Goal: Information Seeking & Learning: Stay updated

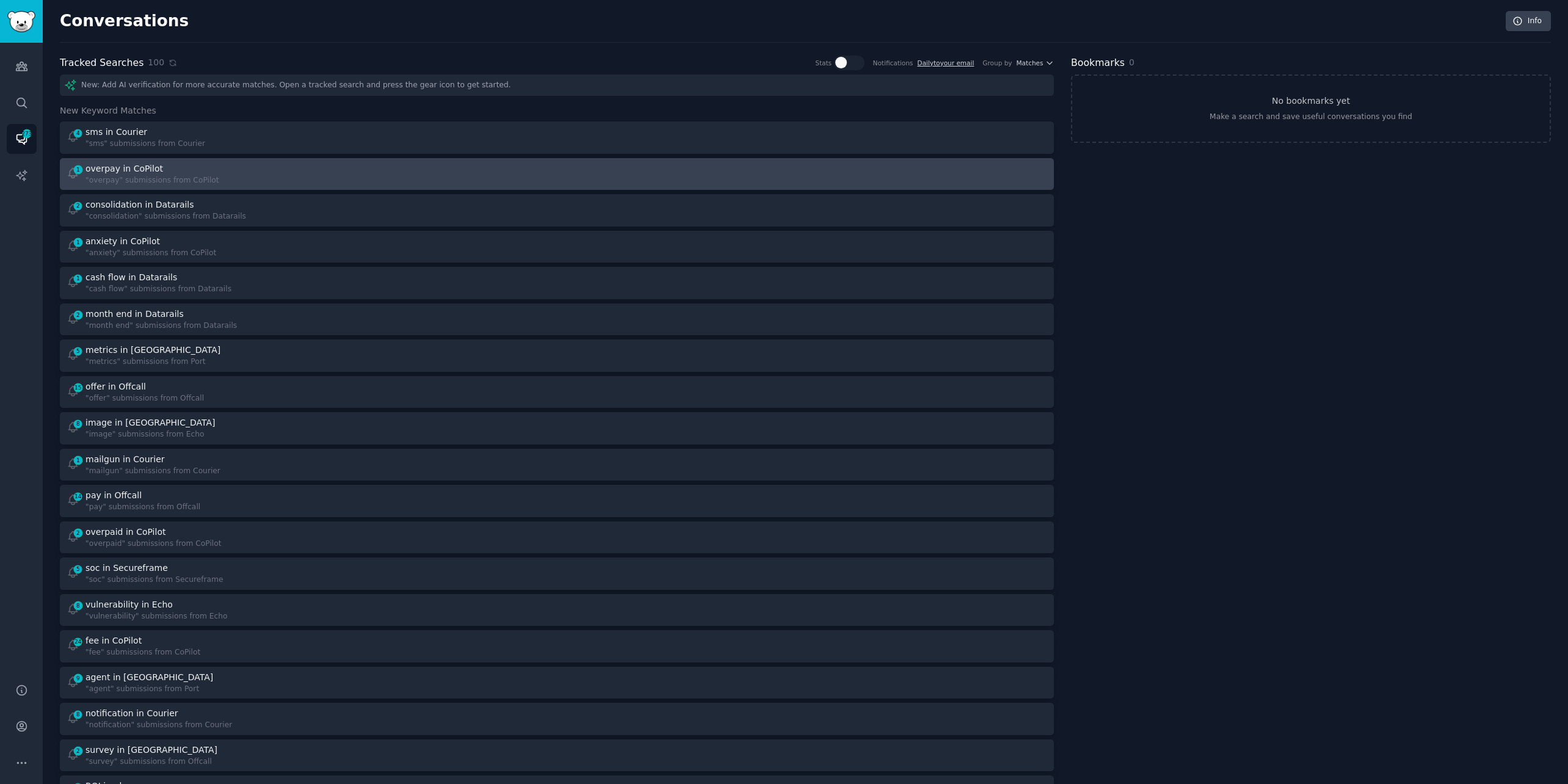
click at [225, 178] on div "1 overpay in CoPilot "overpay" submissions from CoPilot" at bounding box center [308, 173] width 483 height 23
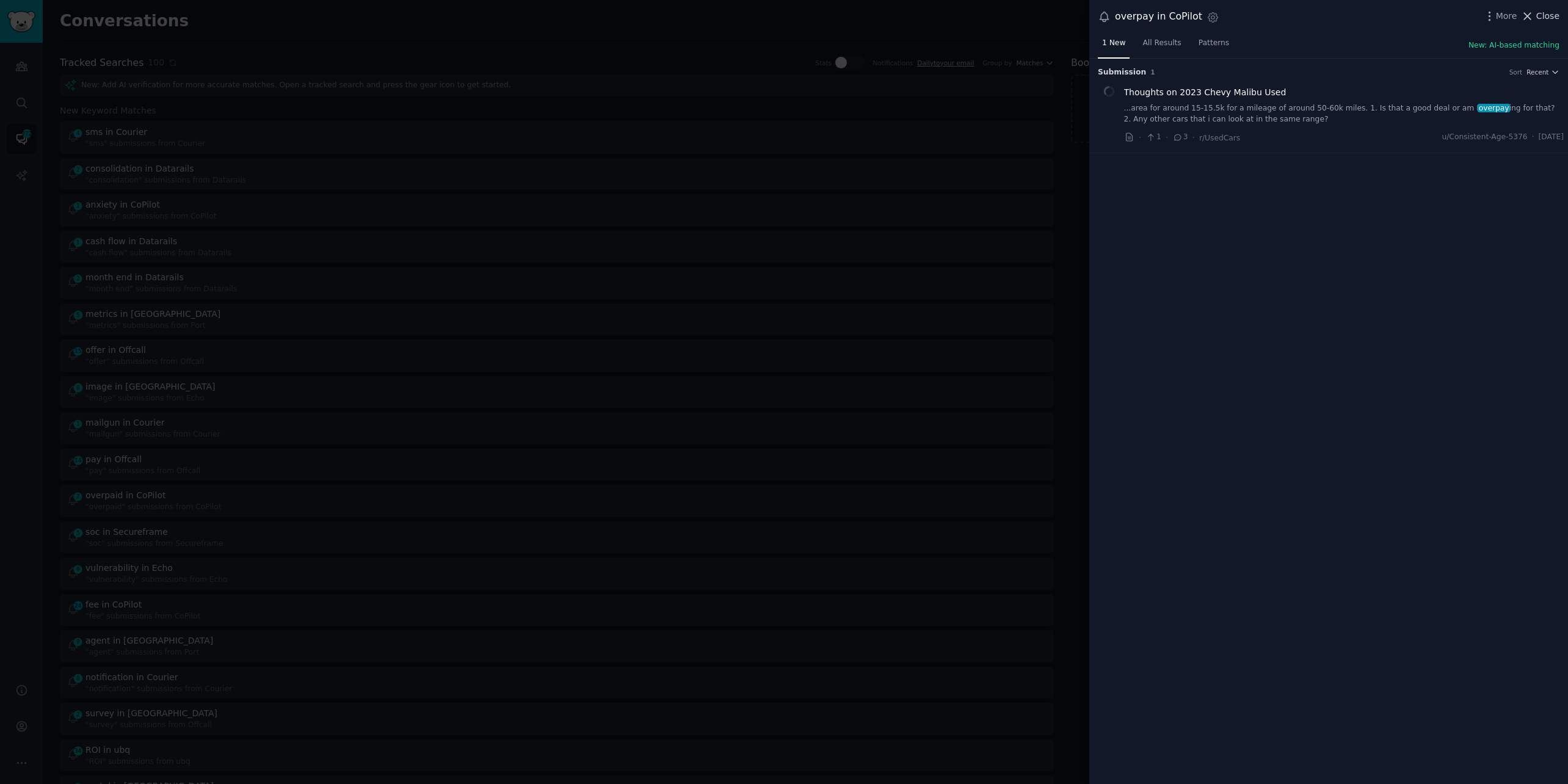
click at [1543, 11] on span "Close" at bounding box center [1547, 16] width 23 height 13
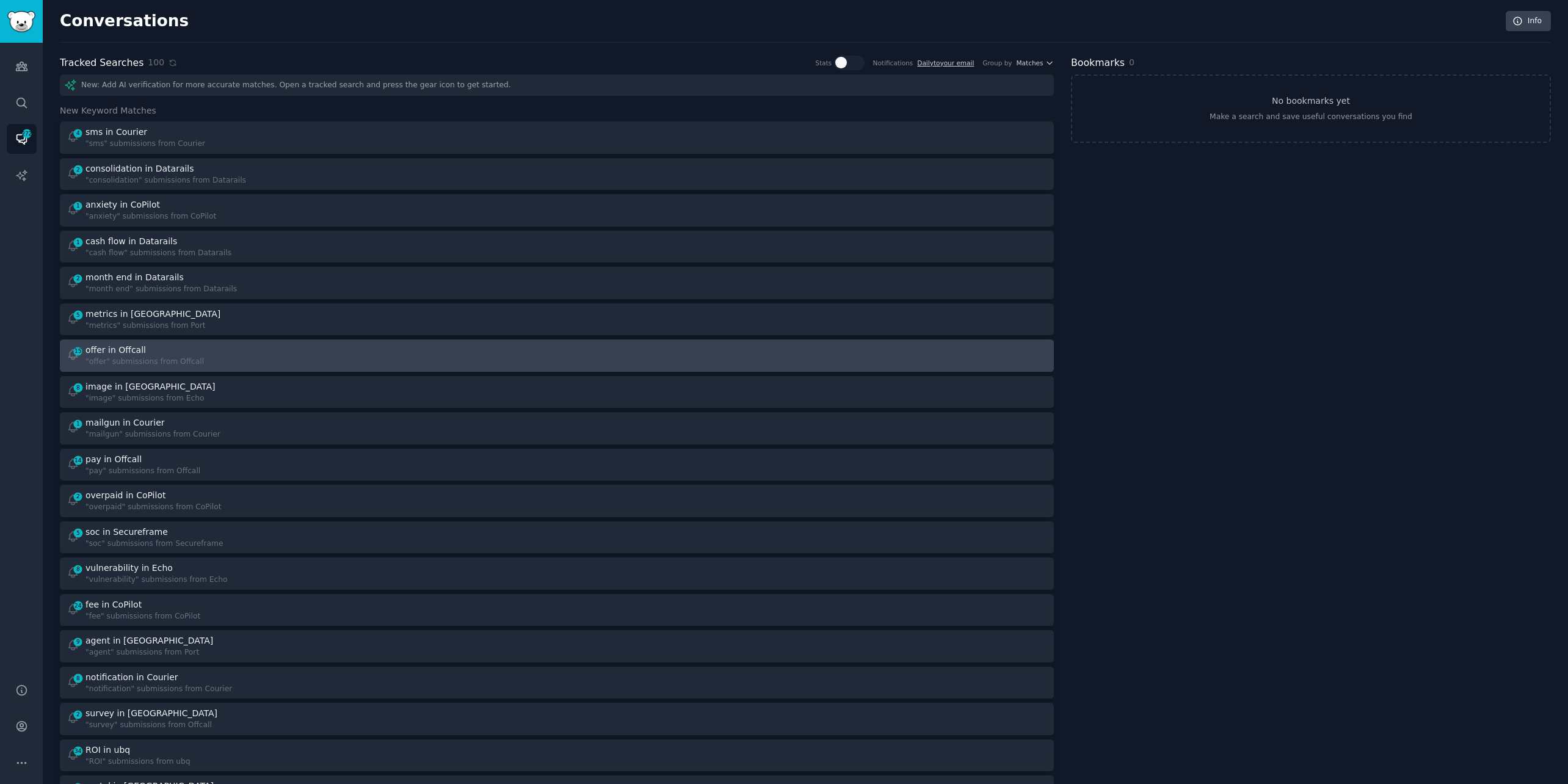
click at [643, 350] on div at bounding box center [806, 355] width 483 height 23
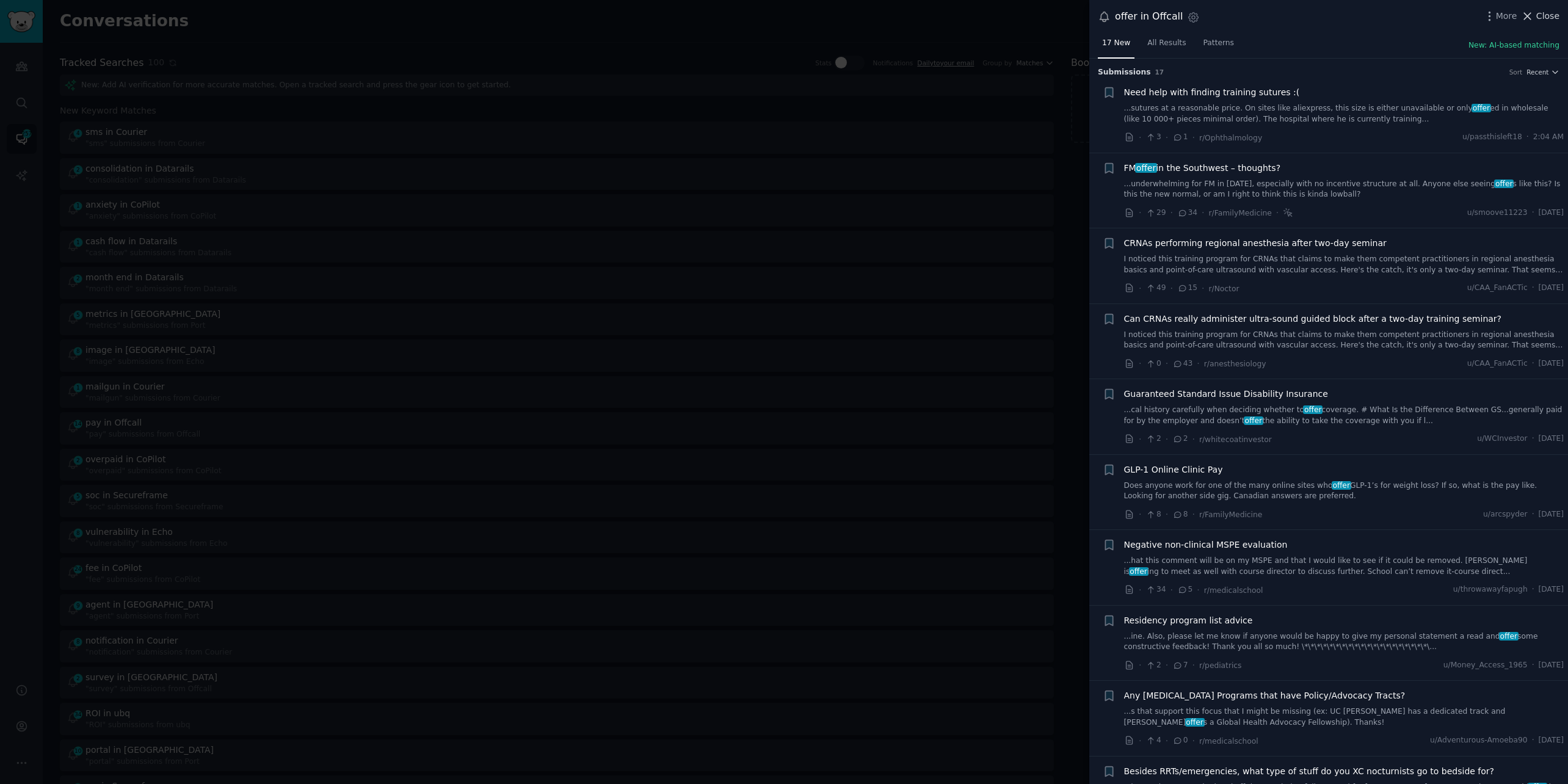
click at [1534, 13] on icon at bounding box center [1527, 16] width 13 height 13
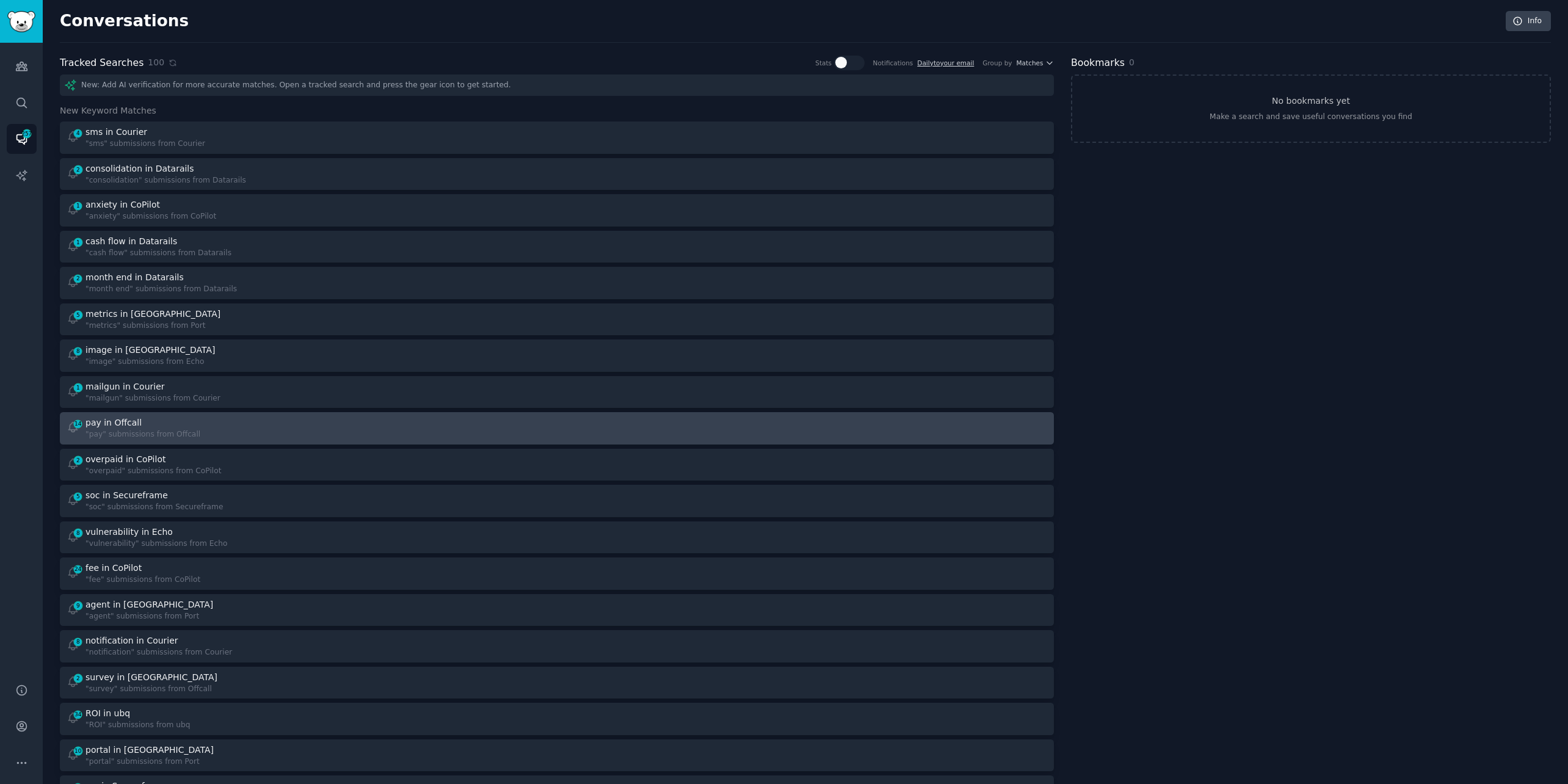
click at [309, 429] on div "14 pay in Offcall "pay" submissions from Offcall" at bounding box center [308, 428] width 483 height 23
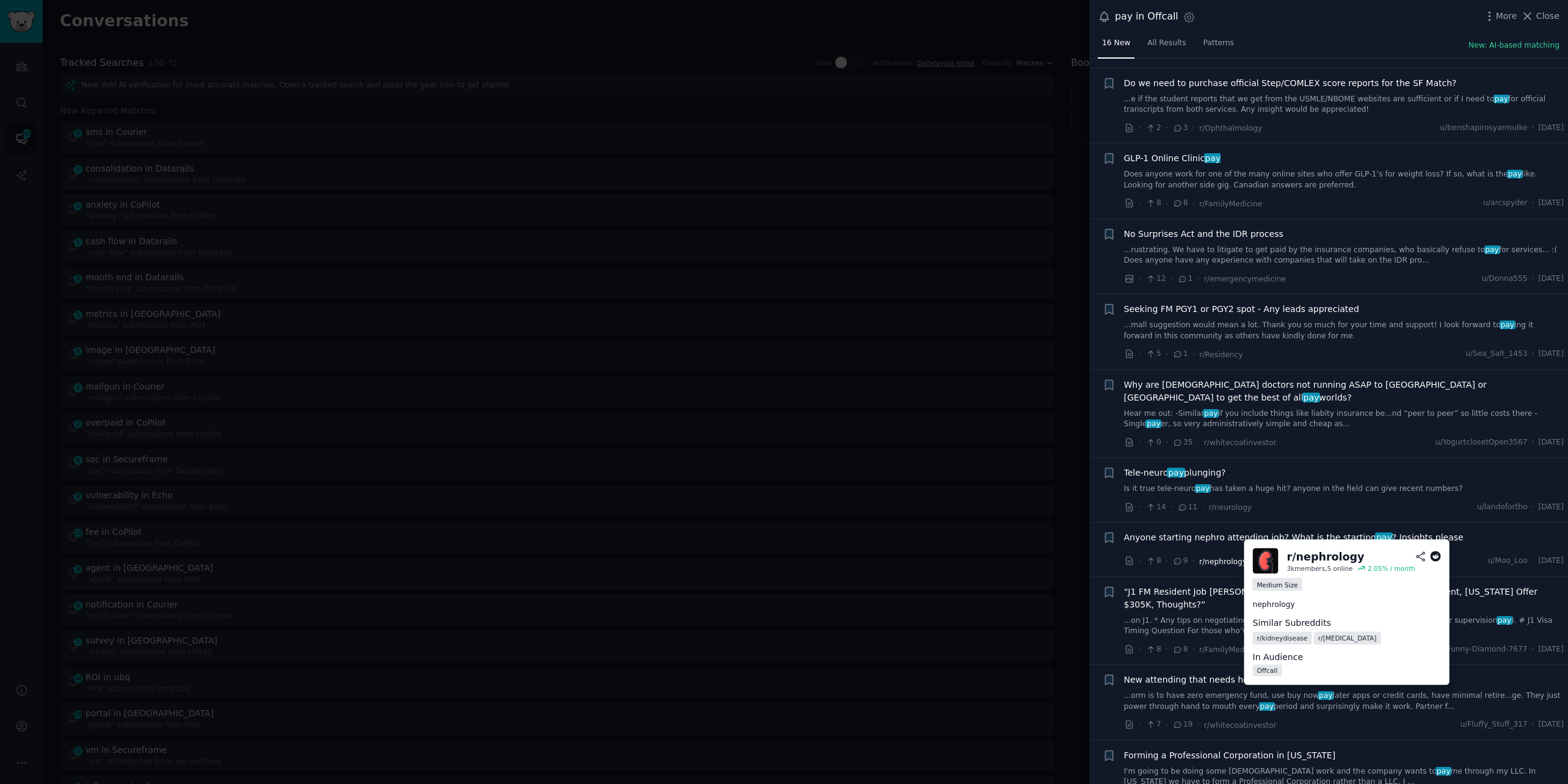
scroll to position [158, 0]
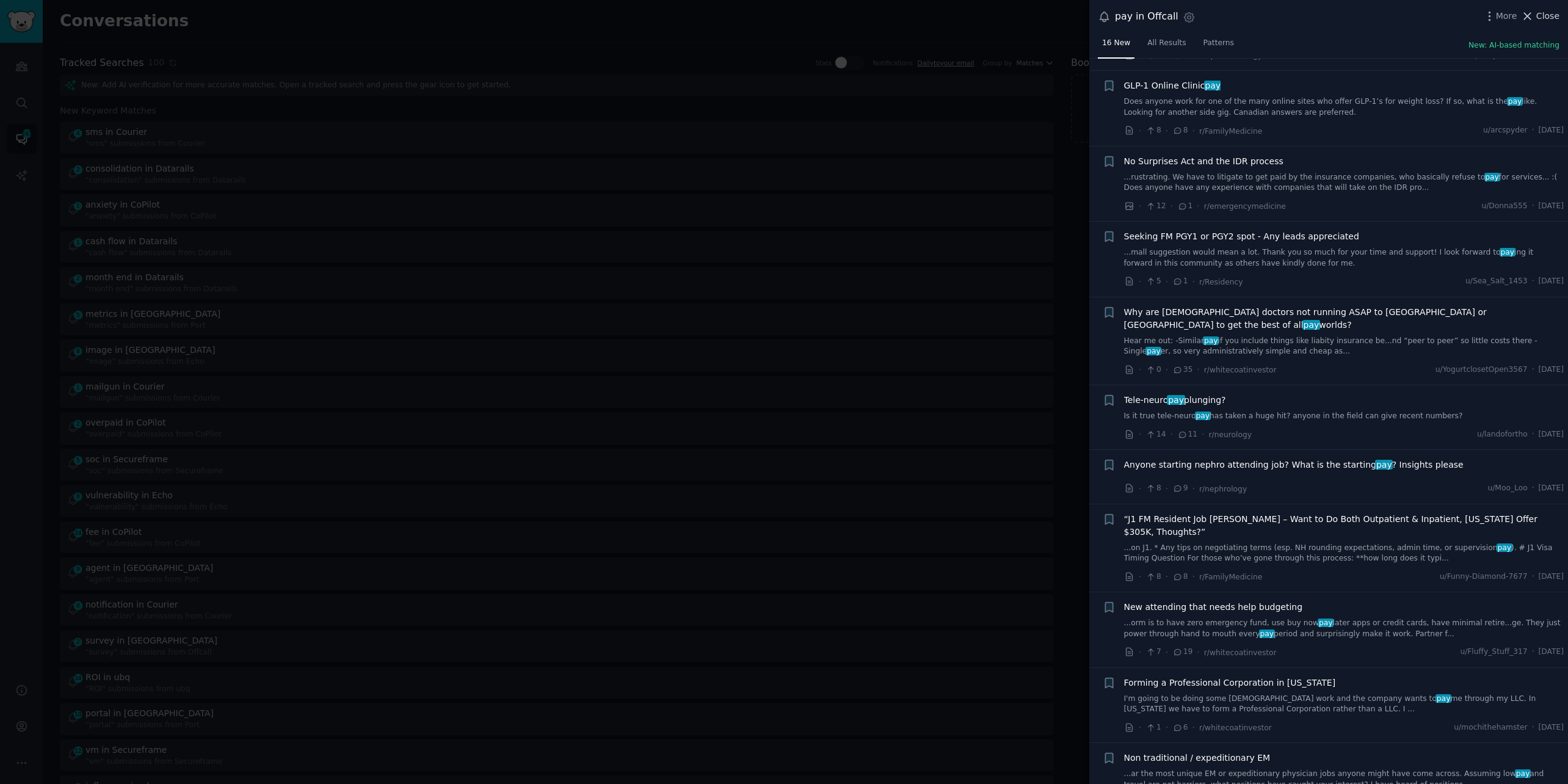
click at [1546, 15] on span "Close" at bounding box center [1547, 16] width 23 height 13
